Goal: Transaction & Acquisition: Purchase product/service

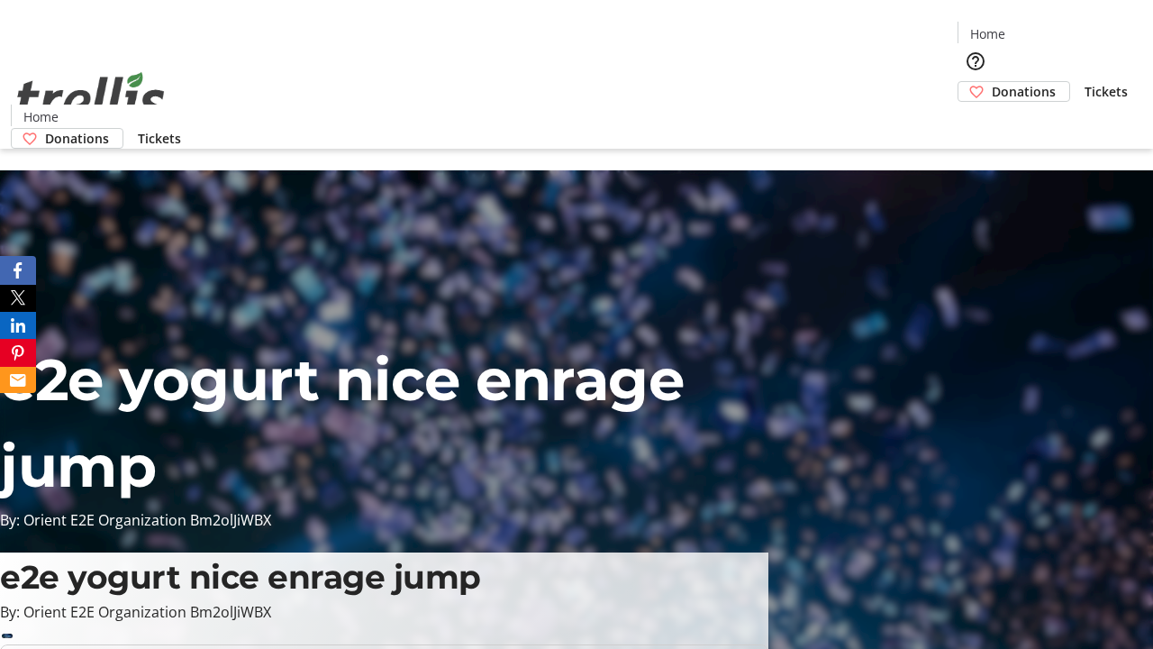
click at [1085, 82] on span "Tickets" at bounding box center [1106, 91] width 43 height 19
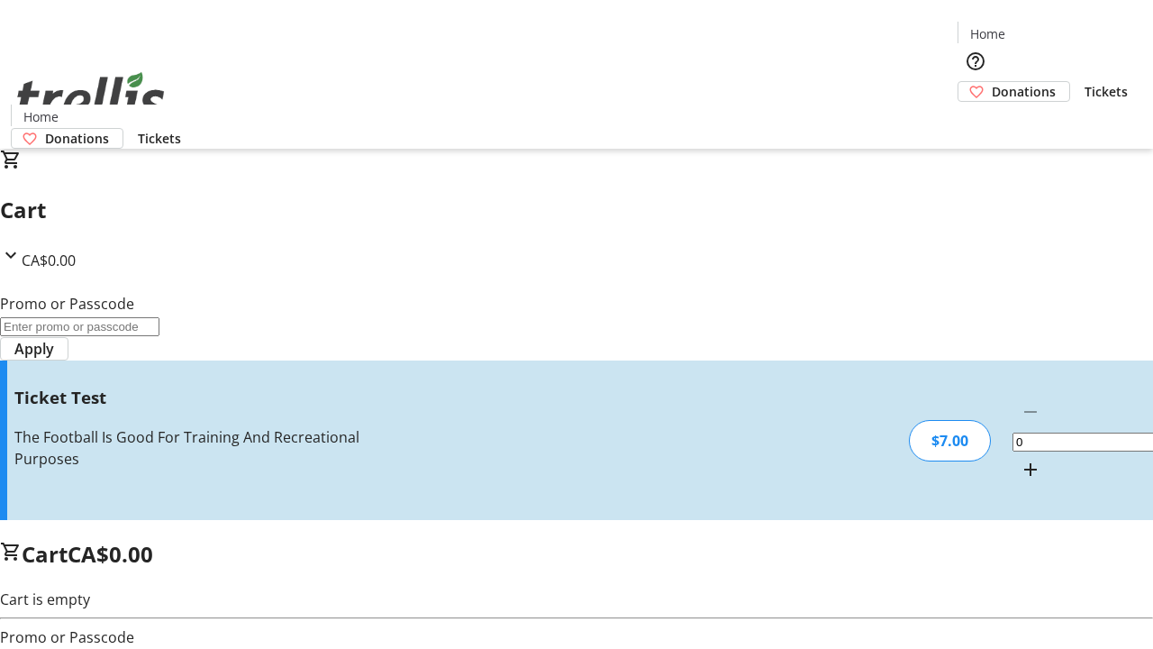
click at [1020, 459] on mat-icon "Increment by one" at bounding box center [1031, 470] width 22 height 22
type input "1"
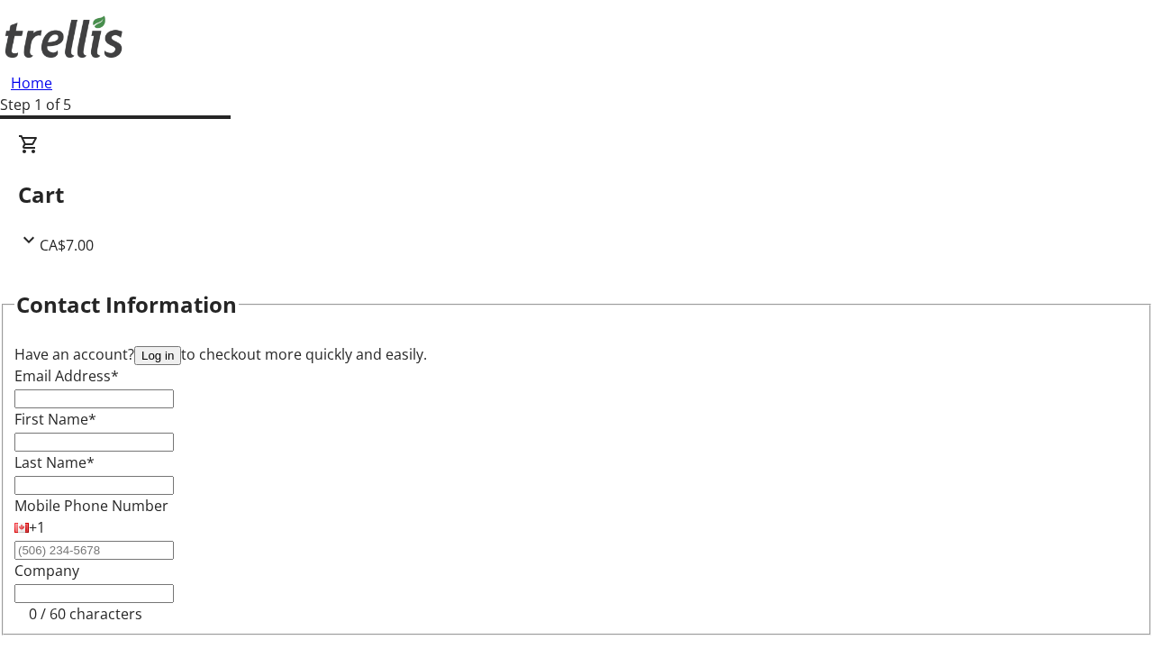
click at [181, 346] on button "Log in" at bounding box center [157, 355] width 47 height 19
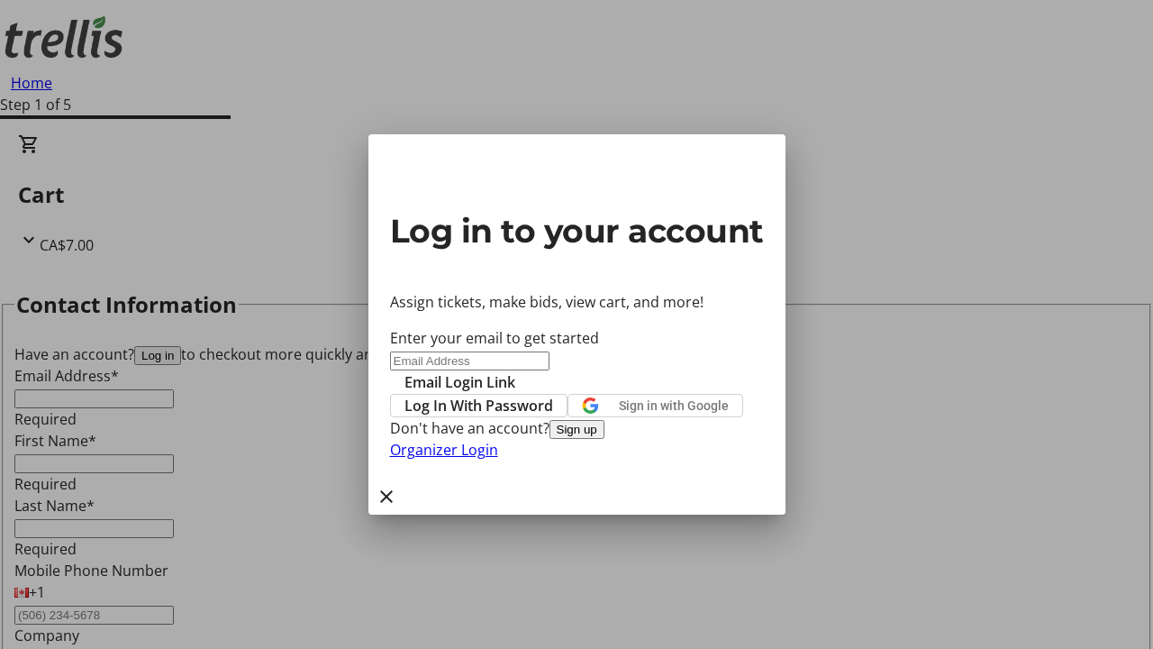
click at [553, 395] on span "Log In With Password" at bounding box center [478, 406] width 149 height 22
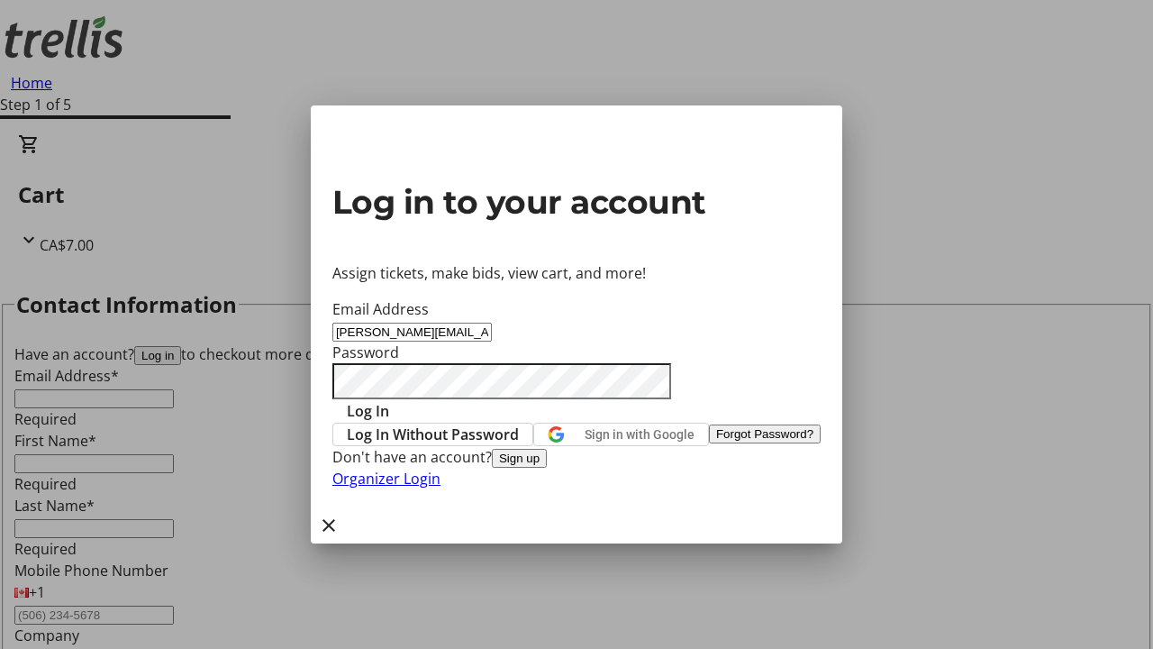
click at [389, 400] on span "Log In" at bounding box center [368, 411] width 42 height 22
